Goal: Task Accomplishment & Management: Manage account settings

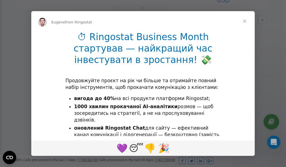
click at [245, 23] on span "Close" at bounding box center [244, 21] width 20 height 20
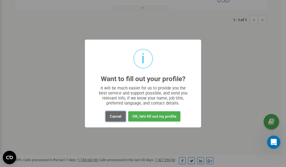
click at [117, 118] on button "Cancel" at bounding box center [116, 116] width 20 height 10
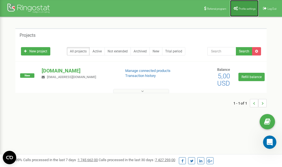
click at [242, 8] on span "Profile settings" at bounding box center [246, 8] width 17 height 3
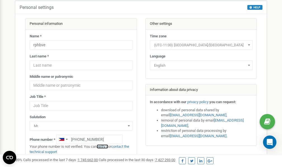
click at [106, 147] on link "verify it" at bounding box center [102, 147] width 11 height 4
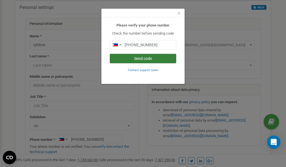
click at [134, 58] on button "Send code" at bounding box center [143, 58] width 66 height 9
